Goal: Find specific page/section: Find specific page/section

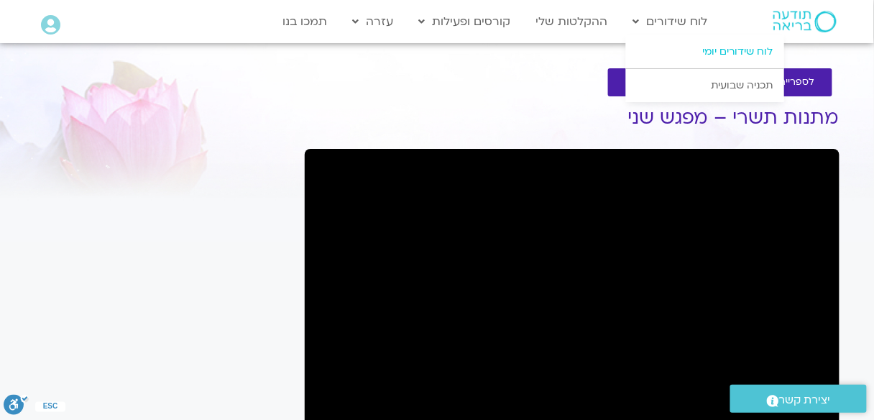
click at [718, 52] on link "לוח שידורים יומי" at bounding box center [705, 51] width 158 height 33
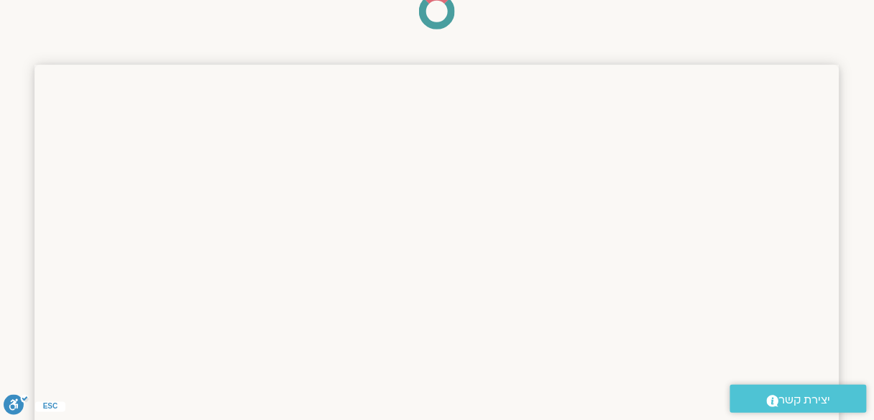
scroll to position [172, 0]
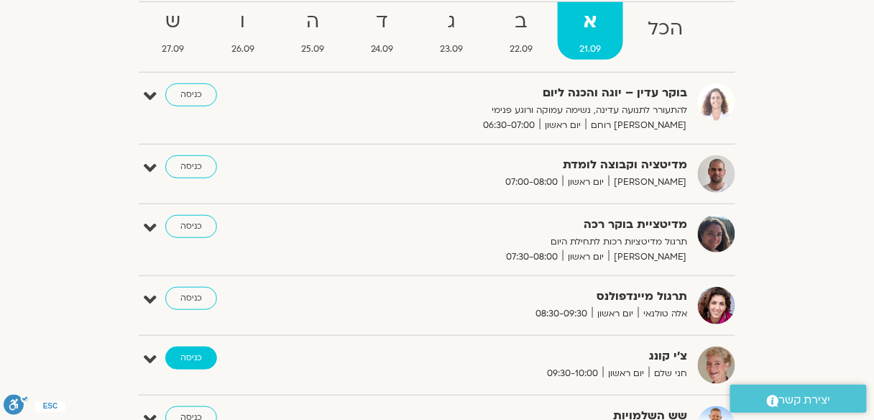
click at [201, 355] on link "כניסה" at bounding box center [191, 357] width 52 height 23
